Goal: Check status: Check status

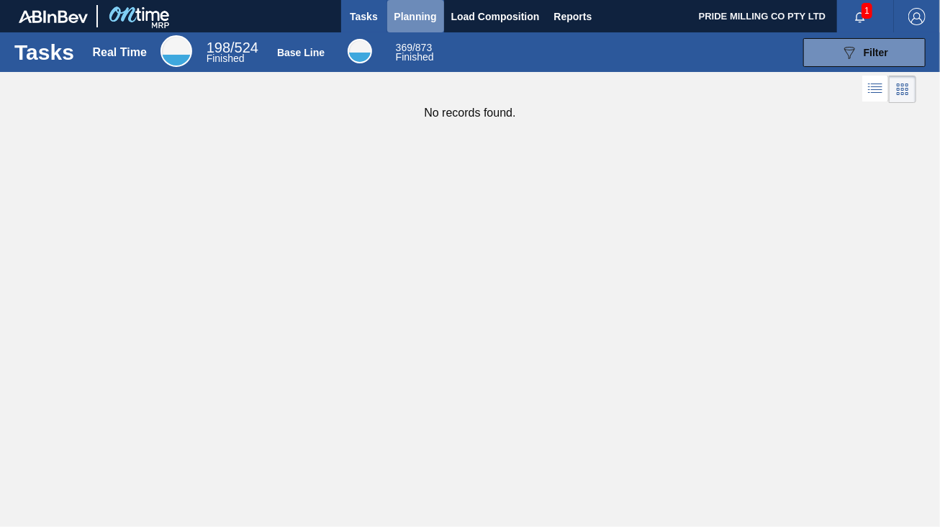
click at [401, 17] on span "Planning" at bounding box center [415, 16] width 42 height 17
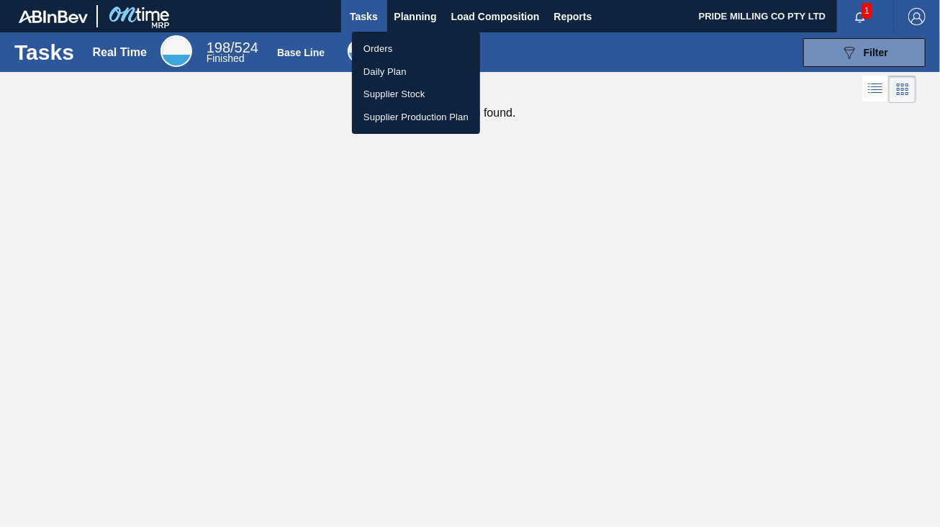
click at [377, 50] on li "Orders" at bounding box center [416, 48] width 128 height 23
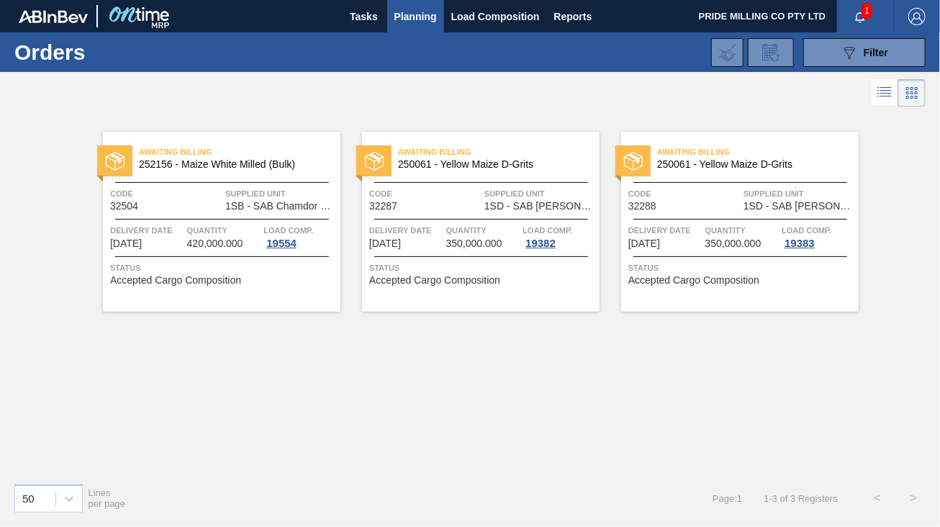
click at [724, 224] on span "Quantity" at bounding box center [741, 230] width 73 height 14
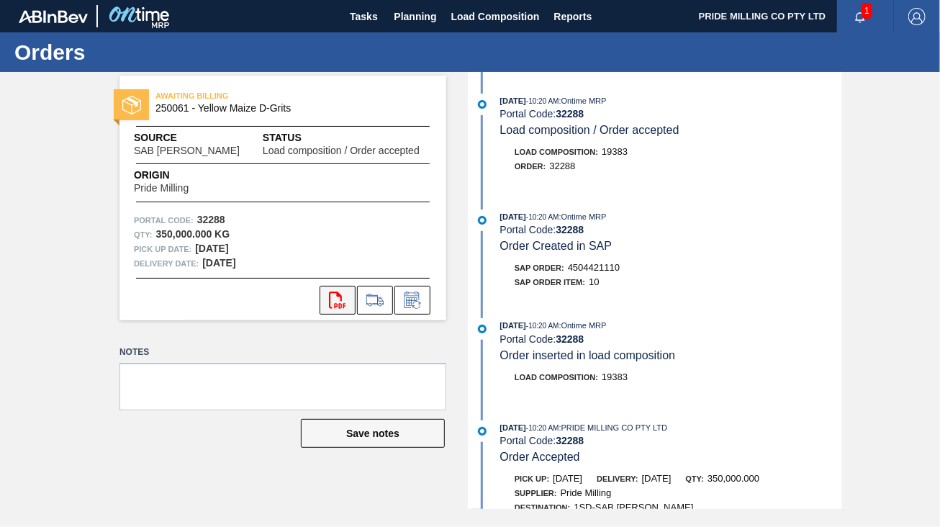
click at [332, 296] on icon "svg{fill:#ff0000}" at bounding box center [337, 299] width 17 height 17
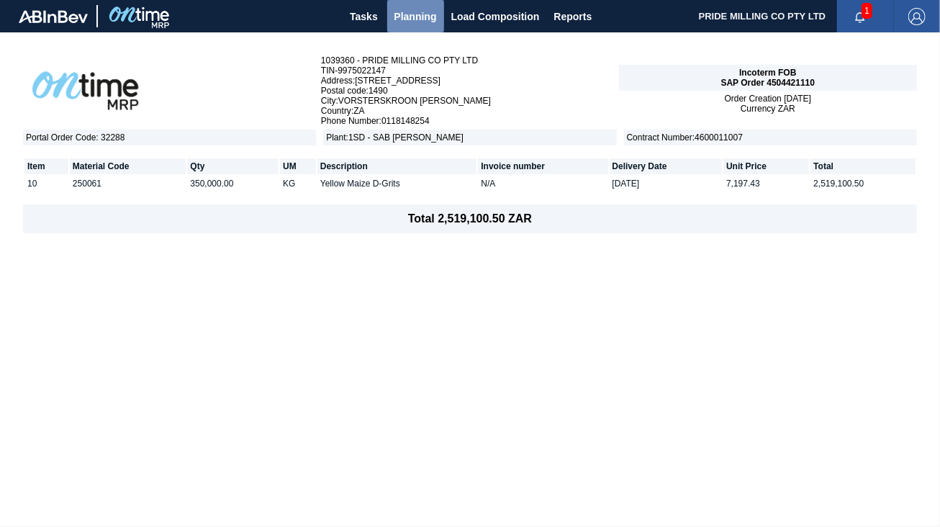
click at [417, 9] on span "Planning" at bounding box center [415, 16] width 42 height 17
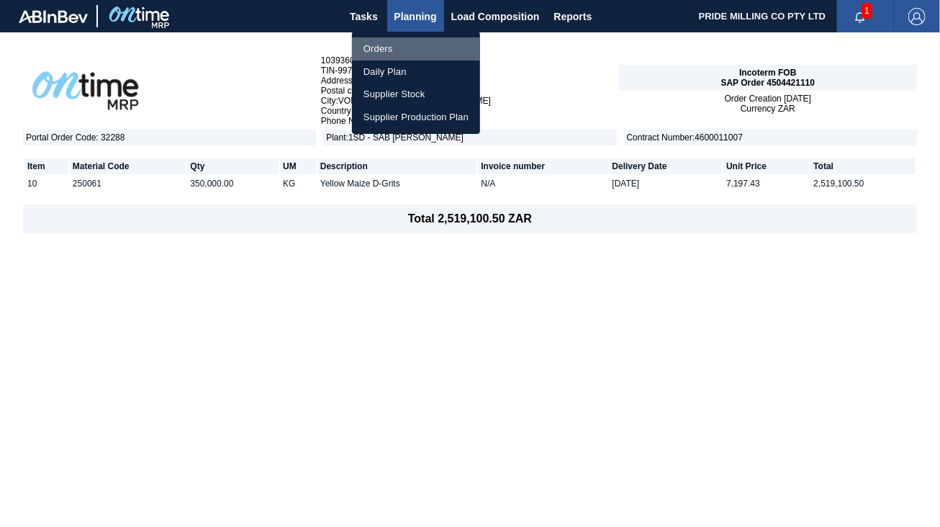
click at [404, 45] on li "Orders" at bounding box center [416, 48] width 128 height 23
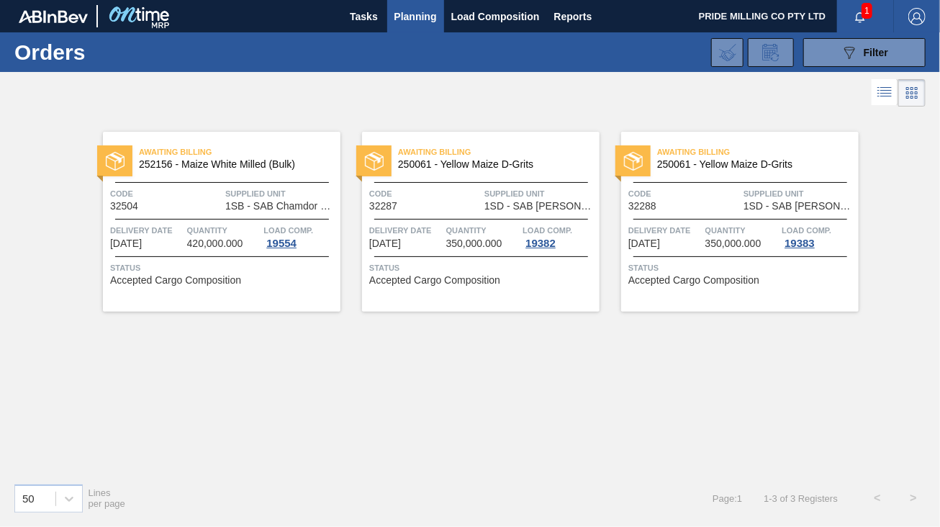
click at [472, 217] on div "Awaiting Billing 250061 - Yellow Maize D-Grits Code 32287 Supplied Unit 1SD - S…" at bounding box center [480, 222] width 237 height 180
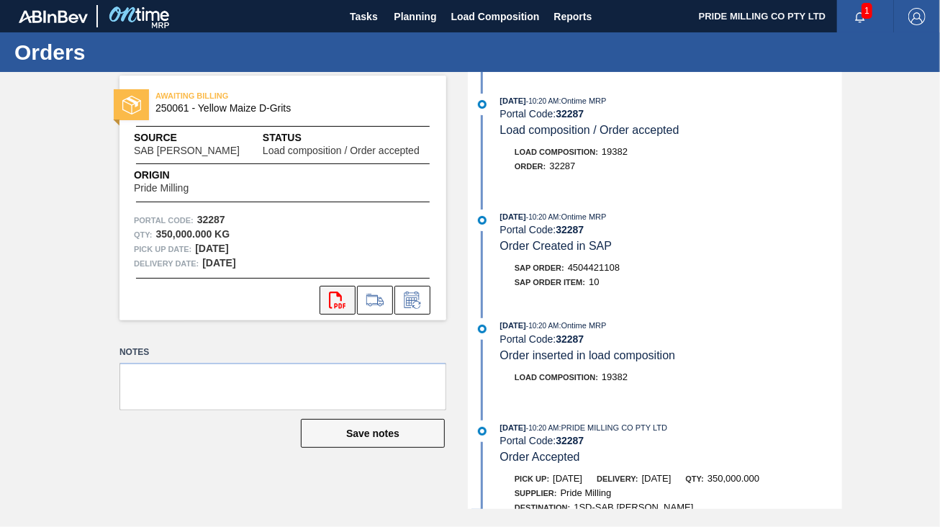
click at [343, 296] on icon "svg{fill:#ff0000}" at bounding box center [337, 299] width 17 height 17
